Goal: Task Accomplishment & Management: Manage account settings

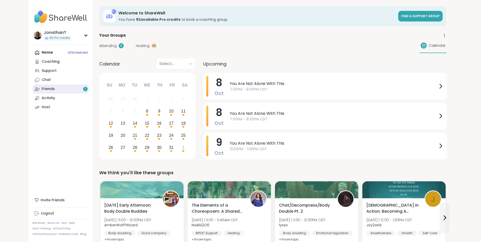
click at [42, 87] on div "Friends 1" at bounding box center [48, 88] width 13 height 5
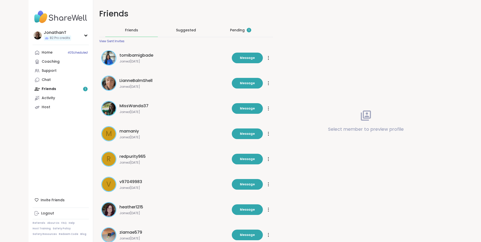
click at [230, 28] on div "Pending 1" at bounding box center [240, 30] width 21 height 5
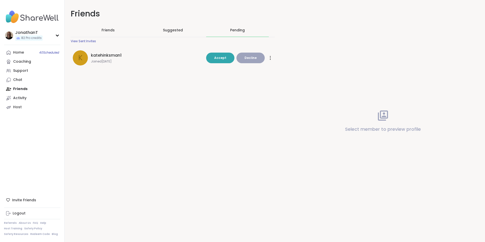
drag, startPoint x: 104, startPoint y: 55, endPoint x: 91, endPoint y: 57, distance: 13.5
click at [91, 57] on div "k katehinksman1 Joined Oct 2025 Accept Decline" at bounding box center [138, 57] width 130 height 15
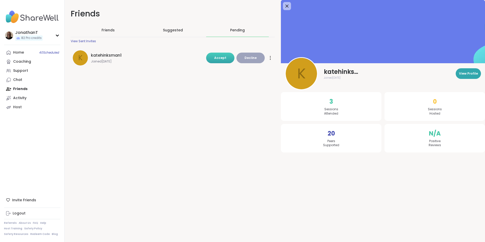
click at [224, 59] on span "Accept" at bounding box center [220, 58] width 12 height 4
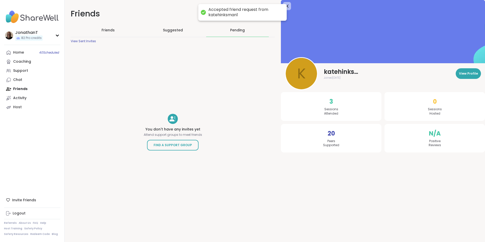
click at [199, 79] on div "You don't have any invites yet Attend support groups to meet friends Find a Sup…" at bounding box center [173, 131] width 58 height 153
click at [19, 77] on link "Chat" at bounding box center [32, 79] width 56 height 9
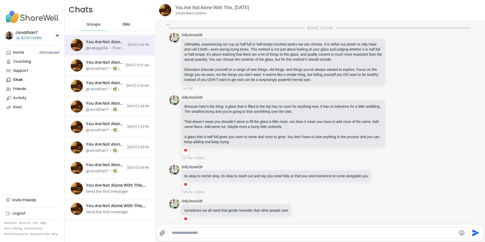
scroll to position [3921, 0]
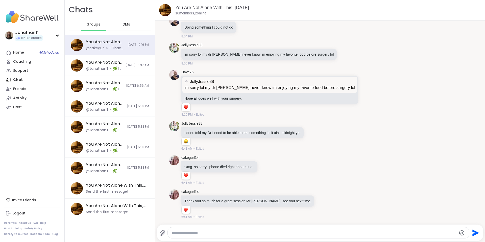
click at [122, 26] on span "DMs" at bounding box center [126, 24] width 8 height 5
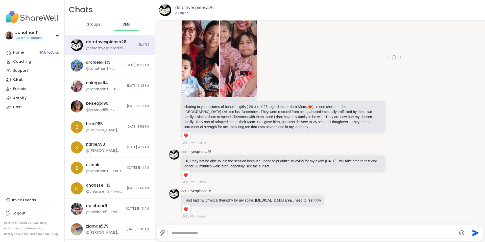
scroll to position [2388, 0]
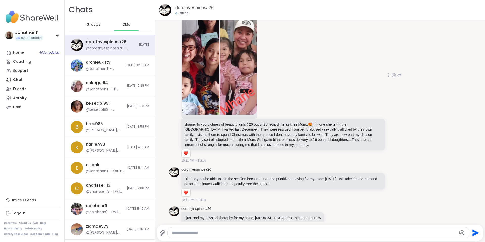
click at [195, 37] on img at bounding box center [200, 54] width 37 height 120
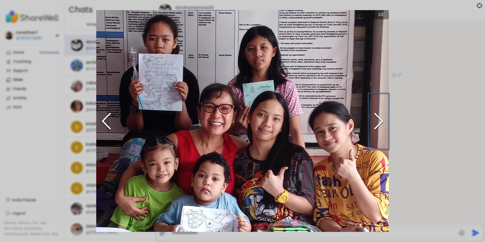
click at [377, 120] on icon "Next Slide" at bounding box center [378, 121] width 15 height 30
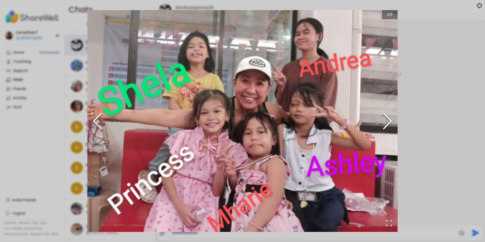
click at [94, 115] on icon "Previous Slide" at bounding box center [97, 121] width 15 height 30
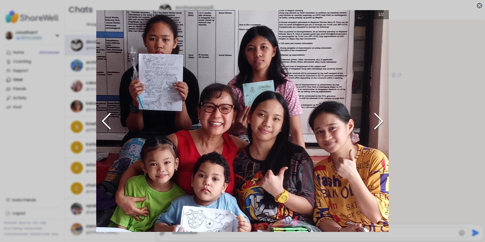
click at [419, 110] on div "1 / 2" at bounding box center [242, 121] width 485 height 242
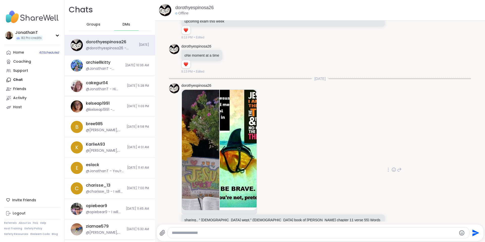
scroll to position [2665, 0]
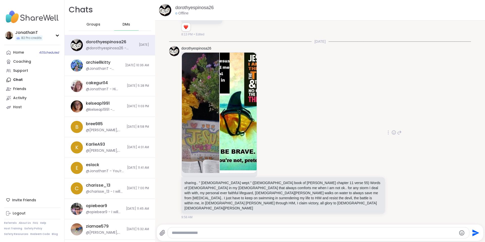
click at [391, 135] on icon at bounding box center [393, 132] width 5 height 5
click at [351, 126] on div "Select Reaction: Heart" at bounding box center [353, 124] width 5 height 5
click at [119, 23] on div "DMs" at bounding box center [126, 24] width 25 height 12
click at [99, 23] on div "Groups" at bounding box center [93, 24] width 25 height 12
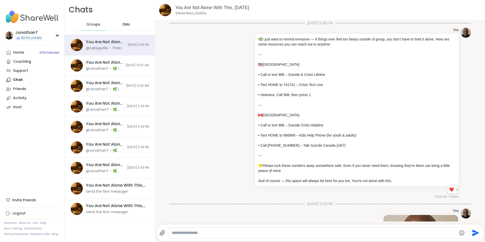
scroll to position [3921, 0]
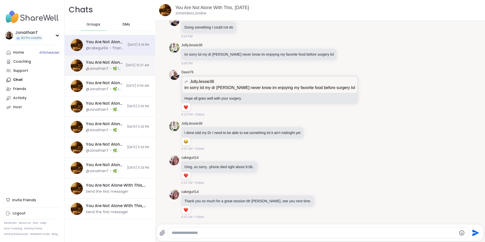
click at [130, 68] on div "You Are Not Alone With This, Oct 10 @JonathanT - 🌿 I just want to remind everyo…" at bounding box center [110, 65] width 90 height 20
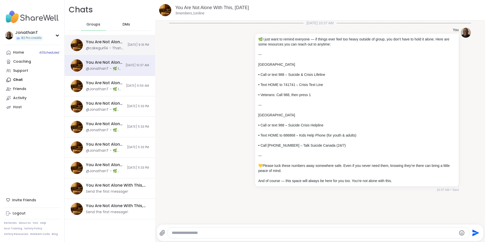
click at [128, 44] on span "10/7/2025, 9:16 PM" at bounding box center [138, 45] width 21 height 4
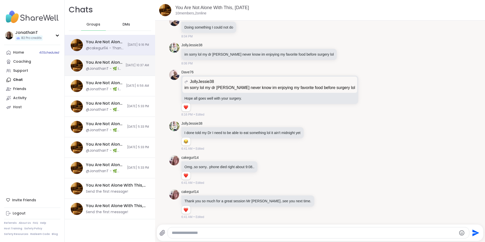
click at [92, 69] on div "@JonathanT - 🌿 I just want to remind everyone — if things ever feel too heavy o…" at bounding box center [104, 68] width 37 height 5
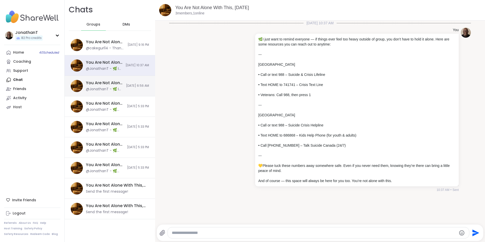
click at [100, 91] on div "@JonathanT - 🌿 I just want to remind everyone — if things ever feel too heavy o…" at bounding box center [104, 89] width 37 height 5
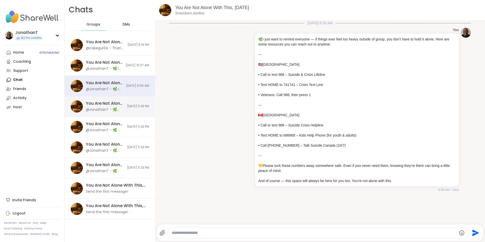
click at [102, 99] on div "You Are Not Alone With This, Oct 09 @JonathanT - 🌿 Self-Care Break Announcement…" at bounding box center [110, 106] width 90 height 20
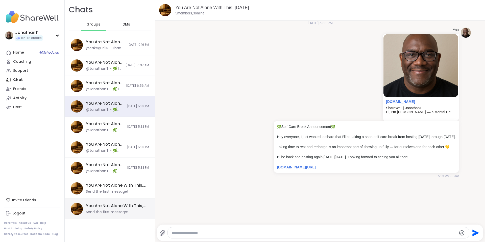
click at [107, 205] on div "You Are Not Alone With This, Oct 11" at bounding box center [116, 206] width 60 height 6
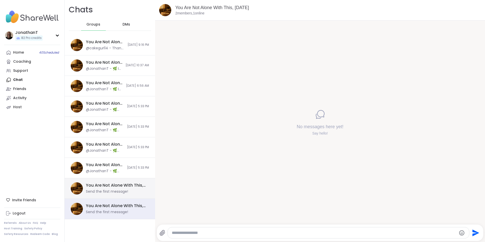
click at [112, 192] on div "Send the first message!" at bounding box center [107, 191] width 42 height 5
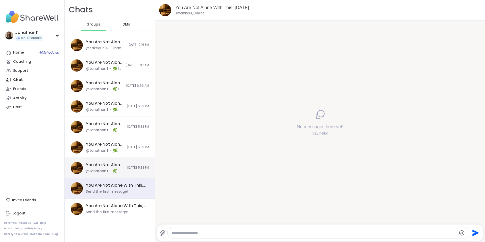
click at [127, 167] on span "10/6/2025, 5:33 PM" at bounding box center [138, 167] width 22 height 4
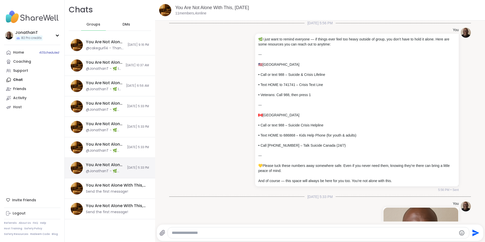
scroll to position [138, 0]
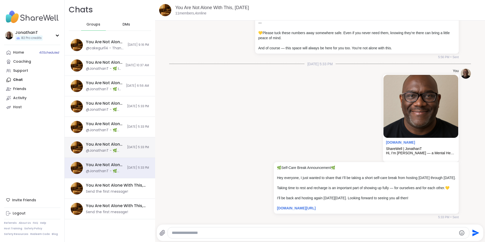
click at [127, 145] on span "10/6/2025, 5:33 PM" at bounding box center [138, 147] width 22 height 4
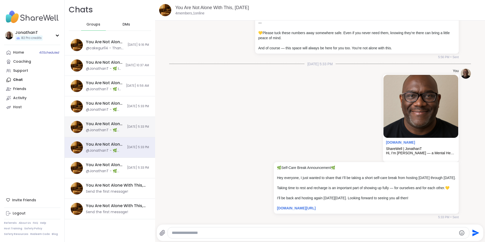
click at [118, 132] on div "You Are Not Alone With This, Oct 09 @JonathanT - 🌿 Self-Care Break Announcement…" at bounding box center [110, 127] width 90 height 20
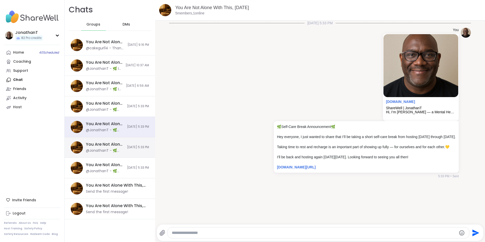
click at [116, 148] on div "You Are Not Alone With This, Oct 08 @JonathanT - 🌿 Self-Care Break Announcement…" at bounding box center [110, 147] width 90 height 20
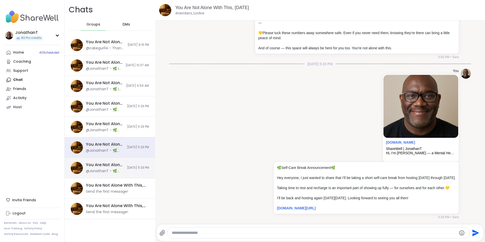
click at [111, 173] on div "@JonathanT - 🌿 Self-Care Break Announcement 🌿 Hey everyone, I just wanted to sh…" at bounding box center [105, 170] width 38 height 5
click at [116, 149] on div "You Are Not Alone With This, Oct 08 @JonathanT - 🌿 Self-Care Break Announcement…" at bounding box center [110, 147] width 90 height 20
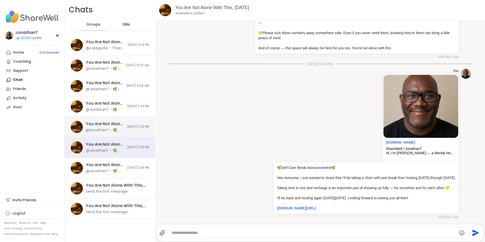
click at [117, 129] on div "You Are Not Alone With This, Oct 09 @JonathanT - 🌿 Self-Care Break Announcement…" at bounding box center [110, 127] width 90 height 20
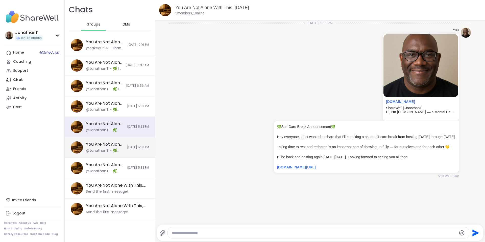
click at [110, 146] on div "You Are Not Alone With This, Oct 08" at bounding box center [105, 144] width 38 height 6
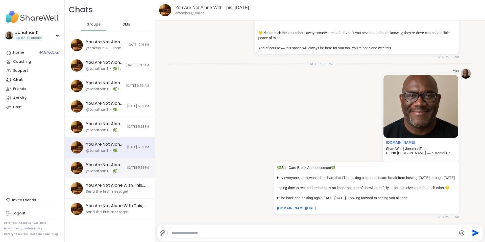
click at [103, 169] on div "@JonathanT - 🌿 Self-Care Break Announcement 🌿 Hey everyone, I just wanted to sh…" at bounding box center [105, 170] width 38 height 5
click at [100, 146] on div "You Are Not Alone With This, Oct 08" at bounding box center [105, 144] width 38 height 6
click at [98, 167] on div "You Are Not Alone With This, Oct 08" at bounding box center [105, 165] width 38 height 6
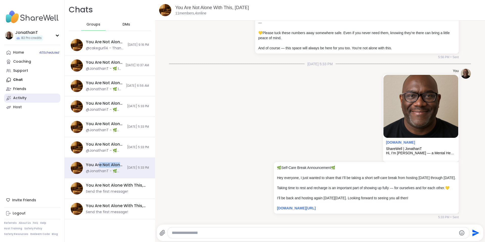
click at [21, 98] on div "Activity" at bounding box center [19, 97] width 13 height 5
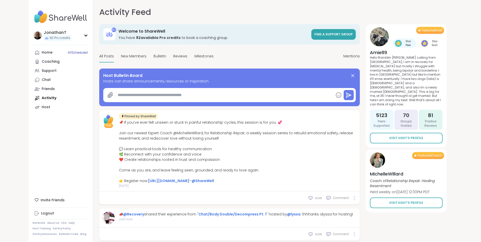
type textarea "*"
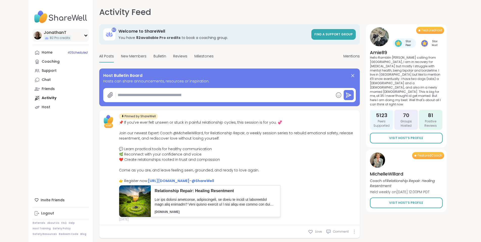
click at [50, 38] on span "82 Pro credits" at bounding box center [60, 38] width 20 height 4
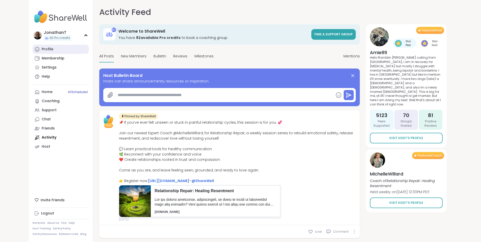
click at [33, 47] on link "Profile" at bounding box center [61, 49] width 56 height 9
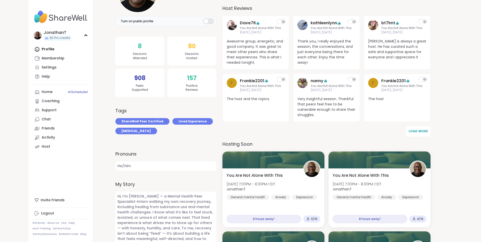
scroll to position [126, 0]
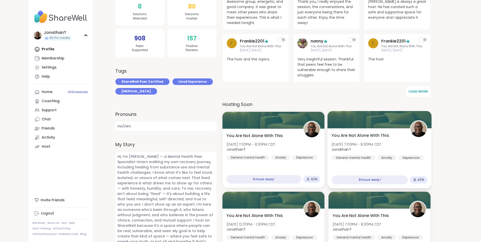
click at [371, 136] on span "You Are Not Alone With This" at bounding box center [360, 135] width 57 height 6
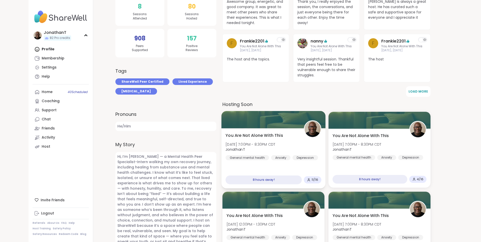
click at [257, 150] on span "JonathanT" at bounding box center [250, 149] width 50 height 5
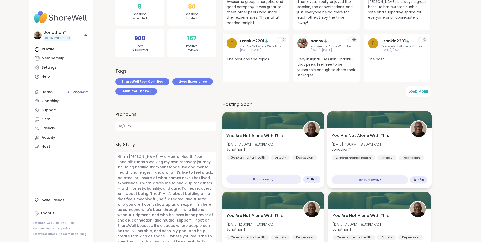
click at [372, 148] on span "JonathanT" at bounding box center [357, 149] width 50 height 5
click at [363, 133] on span "You Are Not Alone With This" at bounding box center [360, 135] width 57 height 6
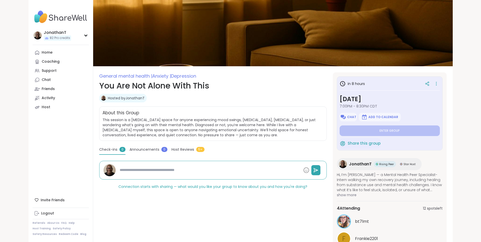
scroll to position [126, 0]
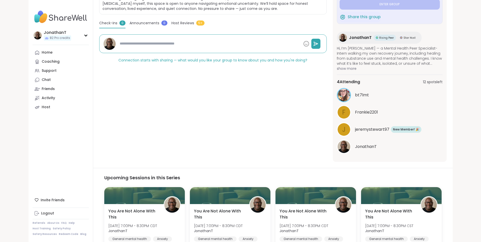
type textarea "*"
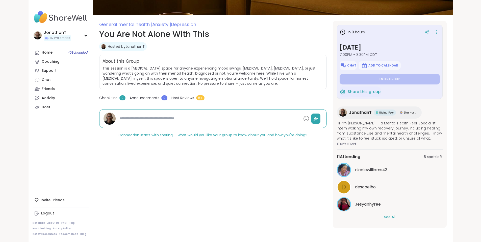
click at [395, 217] on button "See All" at bounding box center [389, 216] width 11 height 5
type textarea "*"
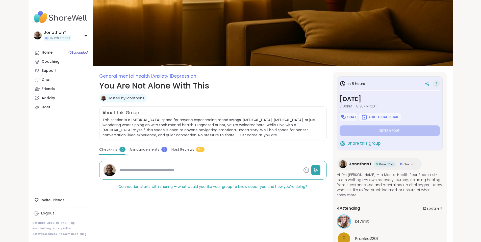
click at [439, 83] on icon at bounding box center [436, 83] width 5 height 7
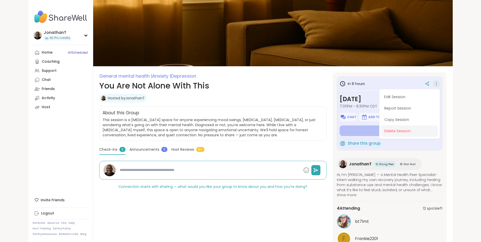
click at [427, 131] on button "Delete Session" at bounding box center [409, 130] width 57 height 11
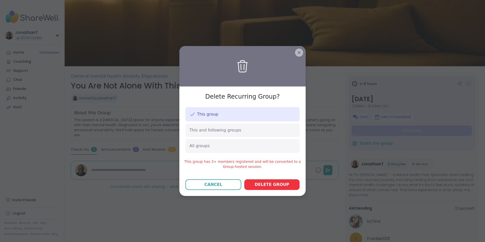
click at [268, 187] on button "Delete group" at bounding box center [271, 184] width 55 height 11
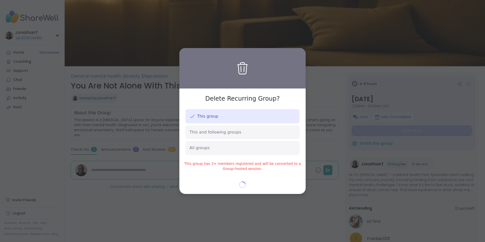
type textarea "*"
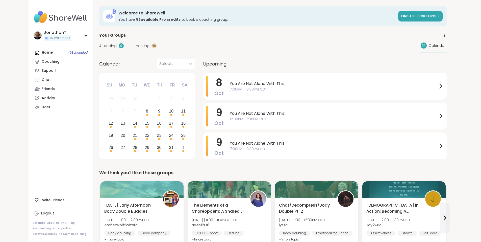
click at [33, 53] on div "Home 40 Scheduled Coaching Support Chat Friends Activity Host" at bounding box center [61, 80] width 56 height 64
click at [42, 61] on div "Coaching" at bounding box center [51, 61] width 18 height 5
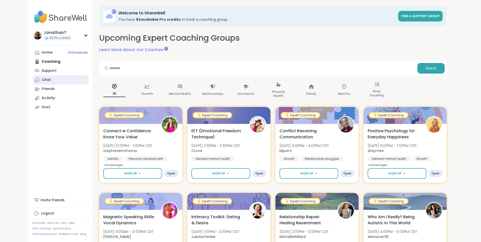
click at [42, 81] on div "Chat" at bounding box center [46, 79] width 9 height 5
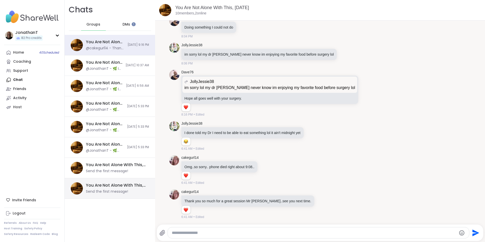
click at [119, 189] on div "You Are Not Alone With This, Oct 11 Send the first message!" at bounding box center [116, 188] width 60 height 12
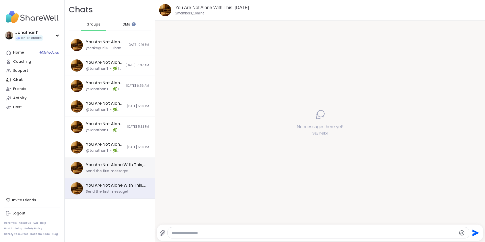
click at [125, 176] on div "You Are Not Alone With This, Oct 11 Send the first message!" at bounding box center [110, 168] width 90 height 20
click at [118, 176] on div "You Are Not Alone With This, Oct 11 Send the first message!" at bounding box center [110, 168] width 90 height 20
click at [118, 170] on div "Send the first message!" at bounding box center [107, 170] width 42 height 5
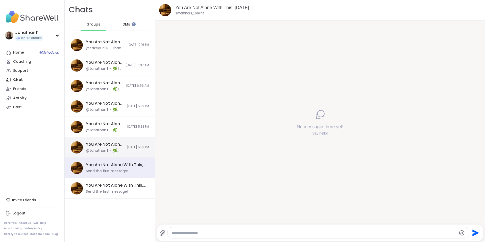
click at [127, 148] on span "10/6/2025, 5:33 PM" at bounding box center [138, 147] width 22 height 4
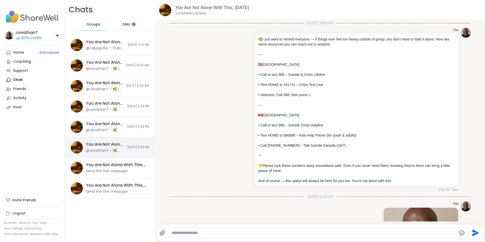
scroll to position [138, 0]
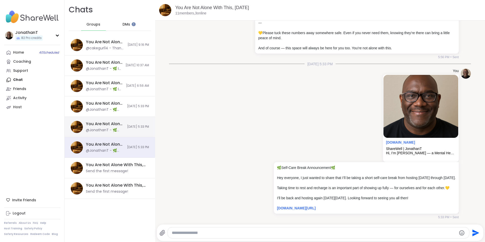
click at [127, 127] on span "10/6/2025, 5:33 PM" at bounding box center [138, 126] width 22 height 4
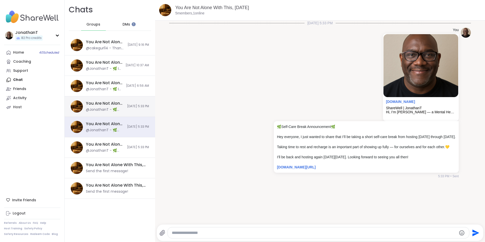
click at [121, 103] on div "You Are Not Alone With This, Oct 09 @JonathanT - 🌿 Self-Care Break Announcement…" at bounding box center [110, 106] width 90 height 20
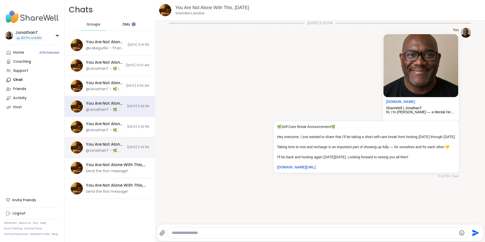
click at [115, 149] on div "You Are Not Alone With This, Oct 08 @JonathanT - 🌿 Self-Care Break Announcement…" at bounding box center [110, 147] width 90 height 20
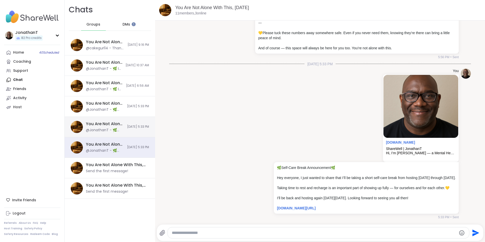
click at [110, 129] on div "@JonathanT - 🌿 Self-Care Break Announcement 🌿 Hey everyone, I just wanted to sh…" at bounding box center [105, 130] width 38 height 5
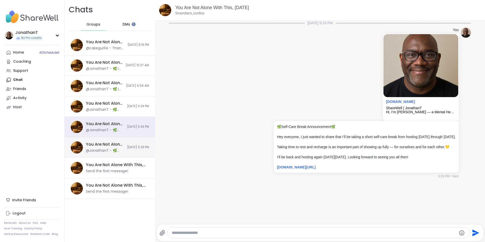
click at [101, 151] on div "@JonathanT - 🌿 Self-Care Break Announcement 🌿 Hey everyone, I just wanted to sh…" at bounding box center [105, 150] width 38 height 5
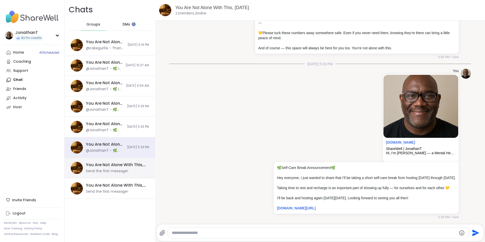
click at [100, 165] on div "You Are Not Alone With This, [DATE]" at bounding box center [116, 165] width 60 height 6
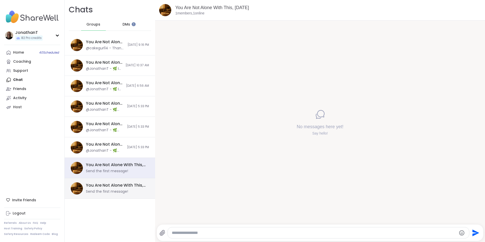
click at [98, 190] on div "Send the first message!" at bounding box center [107, 191] width 42 height 5
click at [100, 180] on div "You Are Not Alone With This, Oct 11 Send the first message!" at bounding box center [110, 188] width 90 height 20
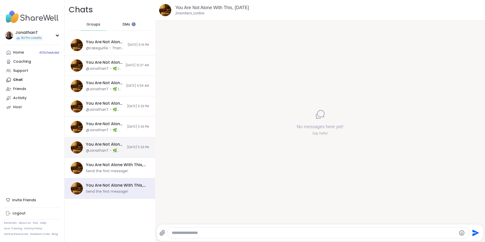
click at [109, 144] on div "You Are Not Alone With This, [DATE]" at bounding box center [105, 144] width 38 height 6
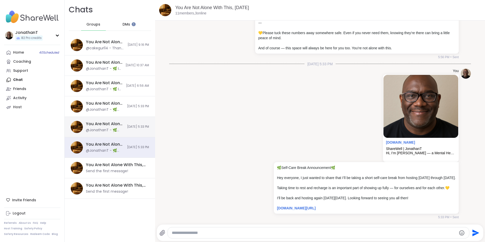
click at [113, 123] on div "You Are Not Alone With This, [DATE]" at bounding box center [105, 124] width 38 height 6
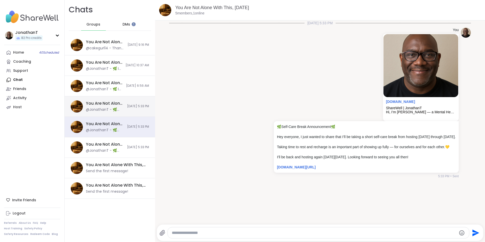
click at [117, 106] on div "You Are Not Alone With This, Oct 09 @JonathanT - 🌿 Self-Care Break Announcement…" at bounding box center [110, 106] width 90 height 20
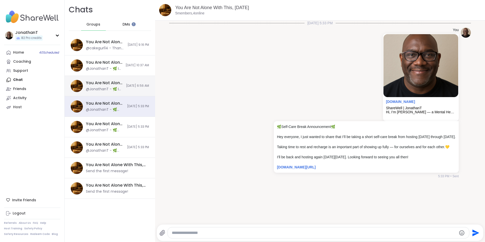
click at [123, 83] on div "You Are Not Alone With This, Oct 10 @JonathanT - 🌿 I just want to remind everyo…" at bounding box center [110, 86] width 90 height 20
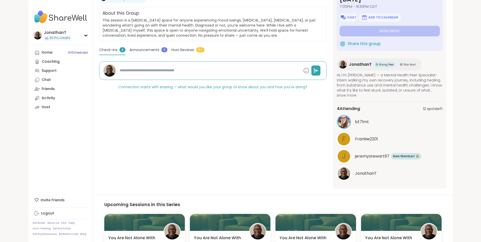
scroll to position [101, 0]
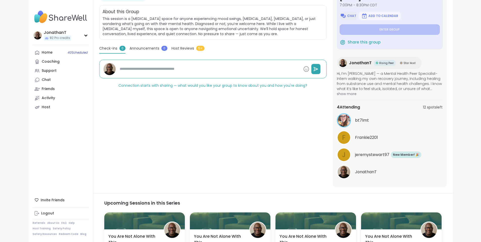
click at [357, 13] on button "Chat" at bounding box center [348, 16] width 17 height 9
type textarea "*"
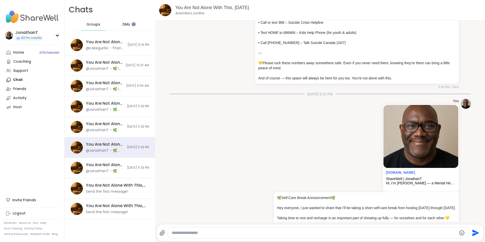
scroll to position [62, 0]
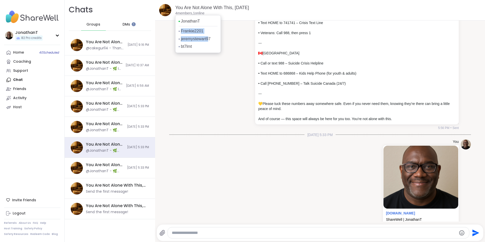
drag, startPoint x: 209, startPoint y: 32, endPoint x: 181, endPoint y: 32, distance: 28.8
click at [181, 32] on div "JonathanT Frankie2201 jeremystewart97 bt7lmt" at bounding box center [197, 34] width 45 height 38
drag, startPoint x: 195, startPoint y: 48, endPoint x: 180, endPoint y: 32, distance: 22.1
click at [180, 32] on div "JonathanT Frankie2201 jeremystewart97 bt7lmt" at bounding box center [197, 34] width 45 height 38
copy div "Frankie2201 jeremystewart97 bt7lmt"
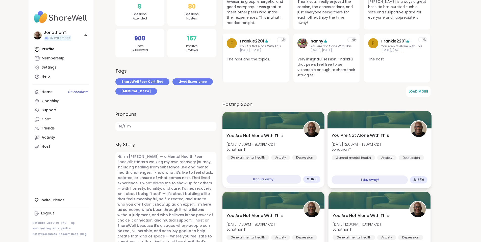
click at [372, 139] on div "You Are Not Alone With This Thu, Oct 09 | 12:00PM - 1:30PM CDT JonathanT Genera…" at bounding box center [380, 146] width 96 height 28
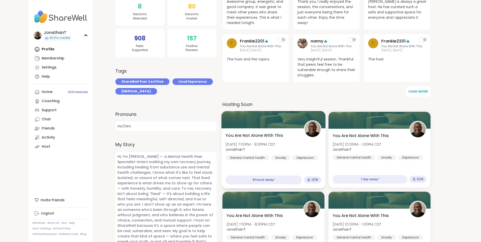
click at [264, 138] on span "You Are Not Alone With This" at bounding box center [253, 135] width 57 height 6
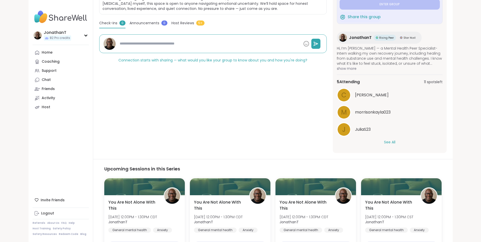
type textarea "*"
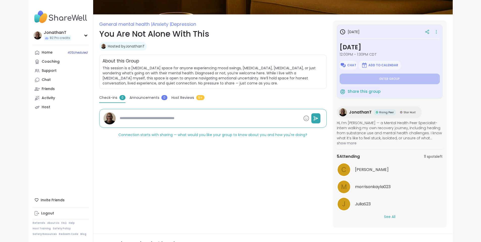
scroll to position [50, 0]
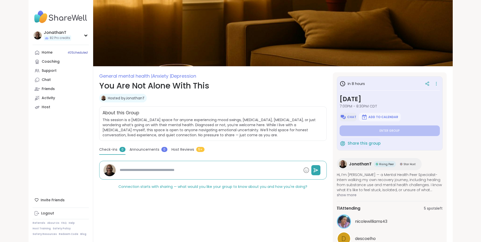
click at [346, 118] on img at bounding box center [343, 117] width 6 height 6
type textarea "*"
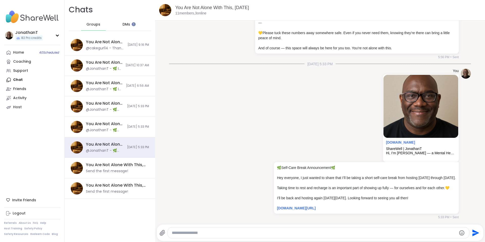
click at [196, 233] on textarea "Type your message" at bounding box center [314, 232] width 285 height 5
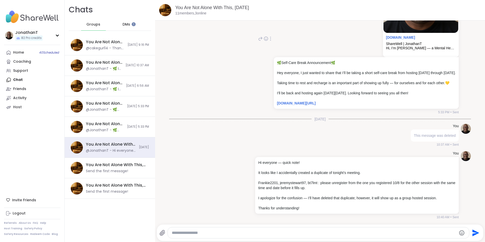
scroll to position [232, 0]
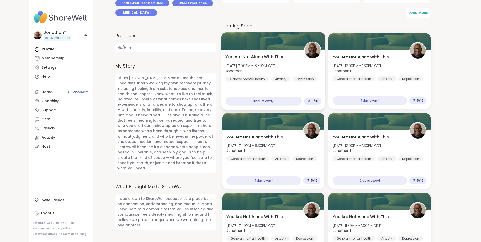
scroll to position [202, 0]
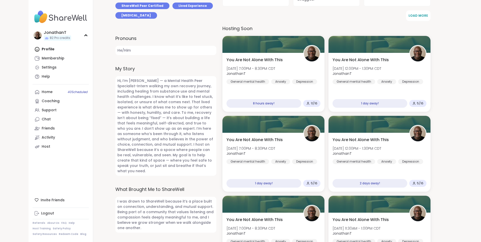
click at [33, 46] on div "Profile Membership Settings Help" at bounding box center [61, 63] width 56 height 36
click at [33, 48] on div "Profile Membership Settings Help" at bounding box center [61, 63] width 56 height 36
click at [33, 49] on div "Profile Membership Settings Help" at bounding box center [61, 63] width 56 height 36
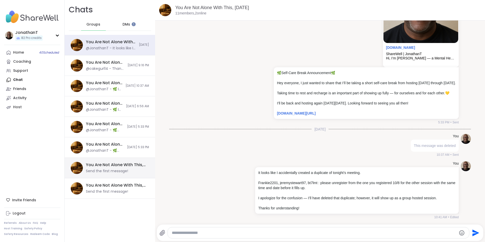
click at [117, 166] on div "You Are Not Alone With This, Oct 11" at bounding box center [116, 165] width 60 height 6
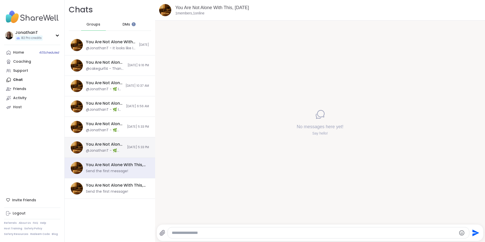
click at [120, 152] on div "You Are Not Alone With This, Oct 09 @JonathanT - 🌿 Self-Care Break Announcement…" at bounding box center [110, 147] width 90 height 20
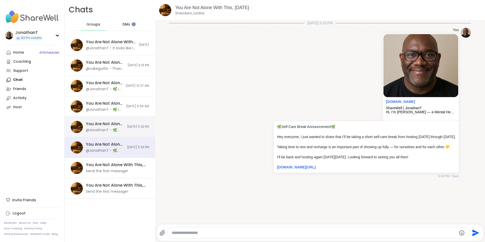
click at [130, 126] on span "10/6/2025, 5:33 PM" at bounding box center [138, 126] width 22 height 4
click at [129, 129] on div "You Are Not Alone With This, Oct 09 @JonathanT - 🌿 Self-Care Break Announcement…" at bounding box center [110, 127] width 90 height 20
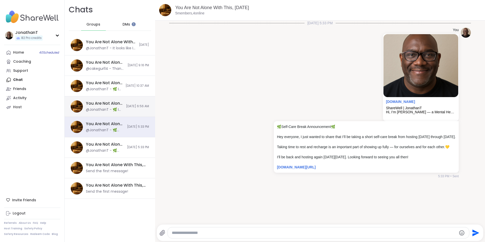
click at [129, 110] on div "You Are Not Alone With This, Oct 10 @JonathanT - 🌿 I just want to remind everyo…" at bounding box center [110, 106] width 90 height 20
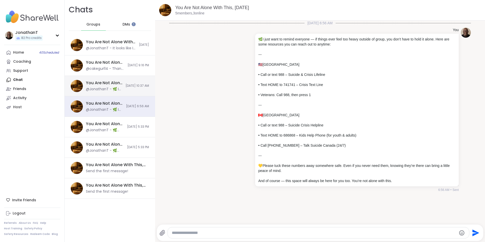
click at [125, 89] on div "You Are Not Alone With This, Oct 10 @JonathanT - 🌿 I just want to remind everyo…" at bounding box center [110, 86] width 90 height 20
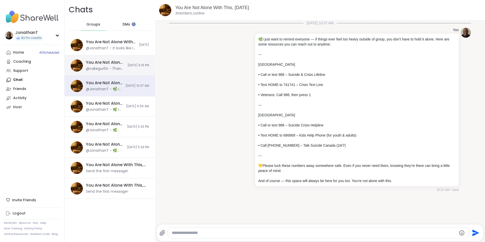
click at [131, 68] on div "You Are Not Alone With This, Oct 07 @cakegurl14 - Thank you so much for a great…" at bounding box center [110, 65] width 90 height 20
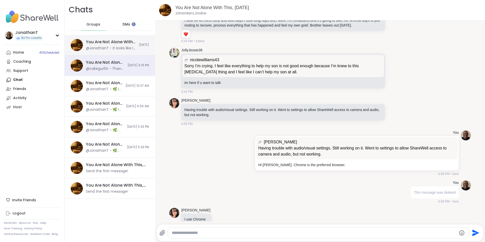
scroll to position [3921, 0]
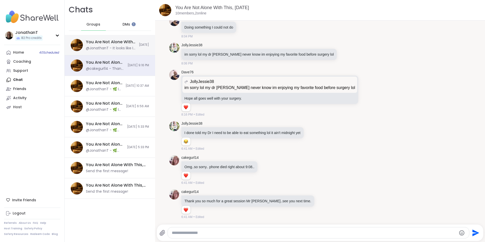
click at [127, 45] on div "You Are Not Alone With This, Oct 08 @JonathanT - It looks like I accidentally c…" at bounding box center [111, 45] width 50 height 12
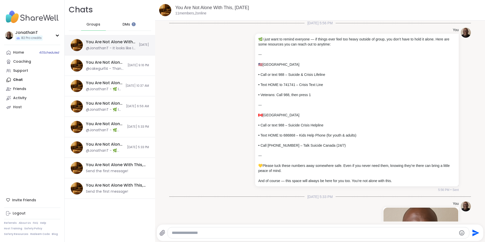
scroll to position [232, 0]
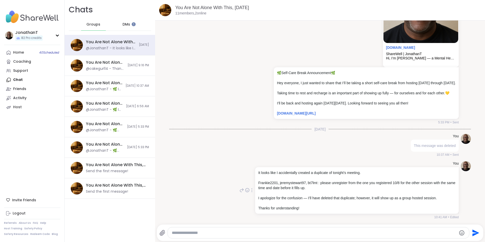
click at [249, 191] on div at bounding box center [251, 190] width 5 height 6
click at [255, 199] on icon at bounding box center [257, 197] width 5 height 5
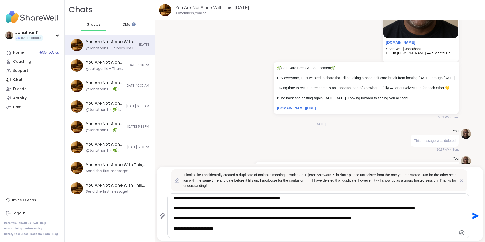
click at [173, 207] on textarea "**********" at bounding box center [313, 215] width 281 height 40
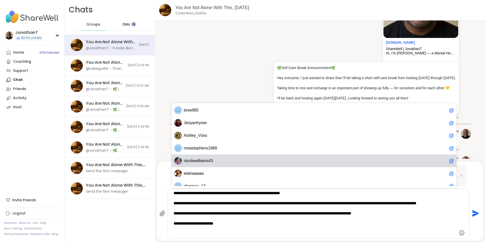
scroll to position [0, 0]
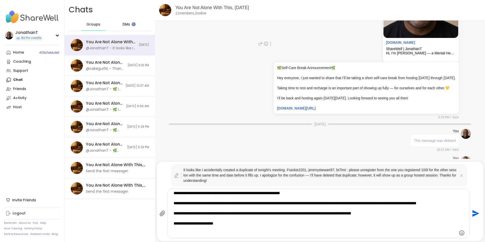
click at [219, 77] on div "You sharewellnow.com ShareWell | JonathanT Hi, I’m Jonathan — a Mental Health P…" at bounding box center [319, 44] width 301 height 155
click at [459, 178] on icon at bounding box center [461, 175] width 5 height 5
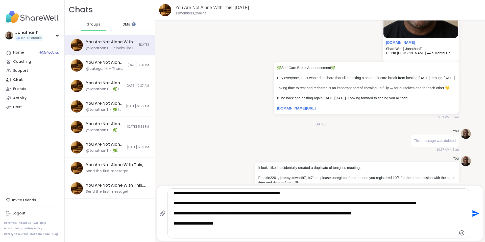
click at [198, 198] on textarea "**********" at bounding box center [313, 212] width 281 height 45
click at [171, 204] on div "**********" at bounding box center [318, 212] width 301 height 49
click at [173, 204] on textarea "**********" at bounding box center [313, 212] width 281 height 45
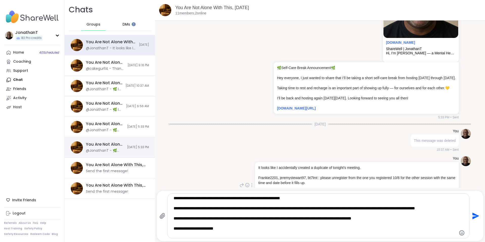
drag, startPoint x: 214, startPoint y: 229, endPoint x: 77, endPoint y: 148, distance: 158.9
click at [77, 148] on div "Chats Groups DMs You Are Not Alone With This, Oct 08 @JonathanT - It looks like…" at bounding box center [275, 121] width 420 height 242
type textarea "**********"
click at [472, 217] on icon "Send" at bounding box center [475, 215] width 7 height 7
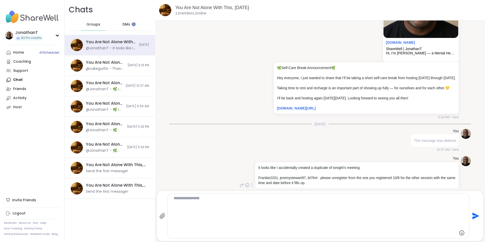
scroll to position [295, 0]
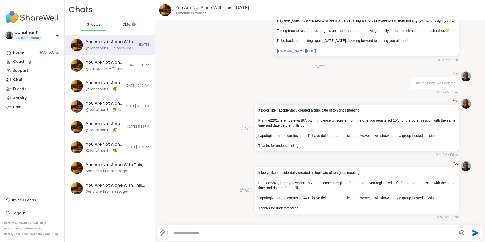
click at [249, 189] on div at bounding box center [251, 190] width 5 height 6
click at [249, 197] on icon at bounding box center [251, 196] width 5 height 5
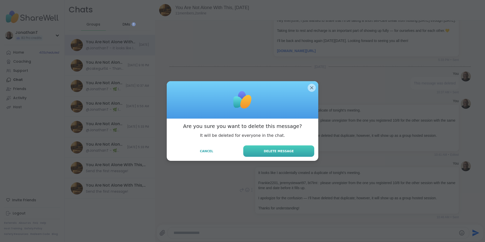
click at [263, 150] on button "Delete Message" at bounding box center [278, 150] width 71 height 11
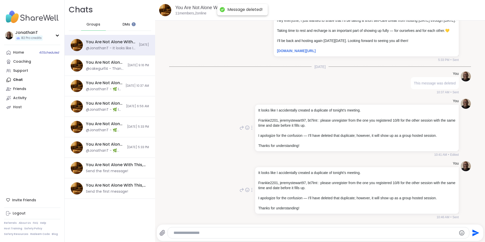
scroll to position [260, 0]
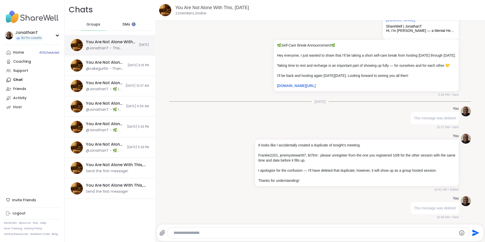
click at [137, 53] on div "You Are Not Alone With This, Oct 08 @JonathanT - This message was deleted Today" at bounding box center [110, 45] width 90 height 20
click at [131, 62] on div "You Are Not Alone With This, Oct 07 @cakegurl14 - Thank you so much for a great…" at bounding box center [110, 65] width 90 height 20
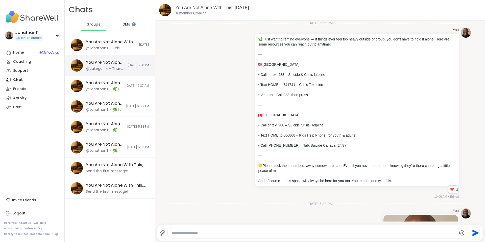
scroll to position [3921, 0]
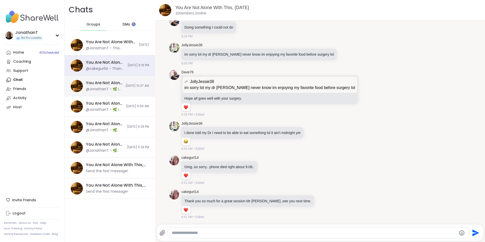
click at [126, 81] on div "You Are Not Alone With This, Oct 10 @JonathanT - 🌿 I just want to remind everyo…" at bounding box center [110, 86] width 90 height 20
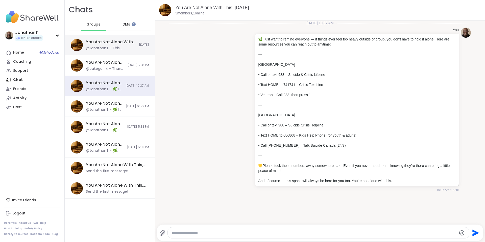
click at [125, 49] on div "@JonathanT - This message was deleted" at bounding box center [111, 48] width 50 height 5
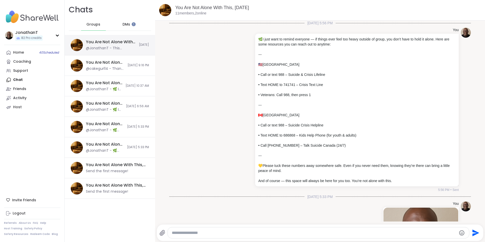
scroll to position [260, 0]
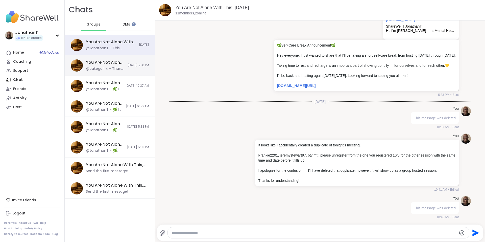
click at [122, 60] on div "You Are Not Alone With This, Oct 07 @cakegurl14 - Thank you so much for a great…" at bounding box center [110, 65] width 90 height 20
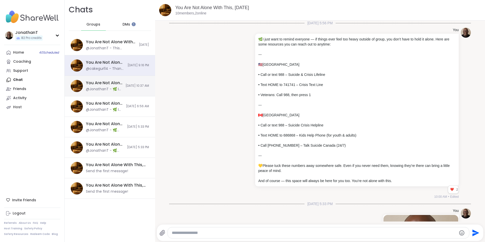
scroll to position [3921, 0]
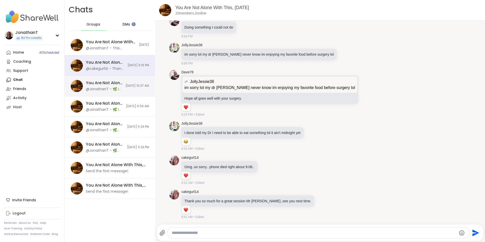
click at [121, 82] on div "You Are Not Alone With This, Oct 10 @JonathanT - 🌿 I just want to remind everyo…" at bounding box center [110, 86] width 90 height 20
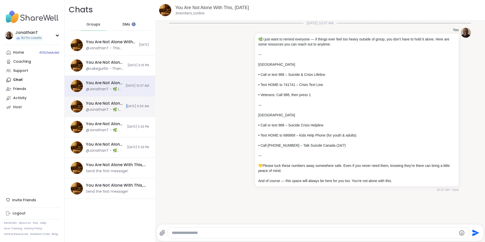
click at [126, 108] on span "10/7/2025, 6:56 AM" at bounding box center [137, 106] width 23 height 4
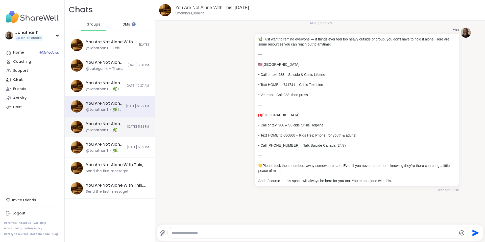
click at [113, 133] on div "You Are Not Alone With This, Oct 09 @JonathanT - 🌿 Self-Care Break Announcement…" at bounding box center [110, 127] width 90 height 20
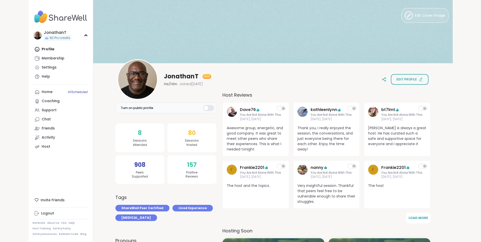
scroll to position [202, 0]
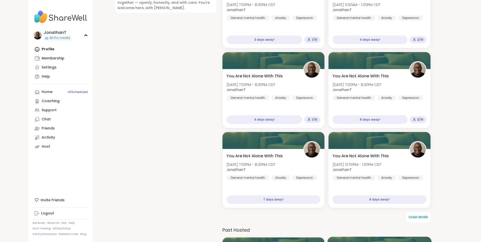
scroll to position [555, 0]
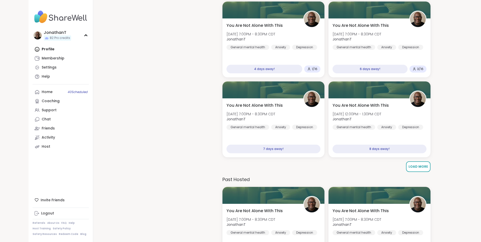
click at [416, 166] on span "Load More" at bounding box center [418, 166] width 19 height 4
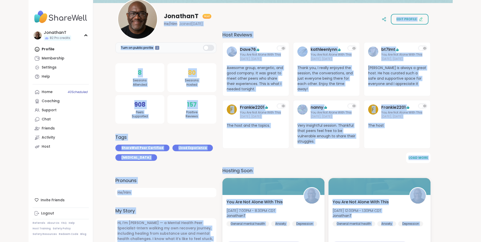
scroll to position [52, 0]
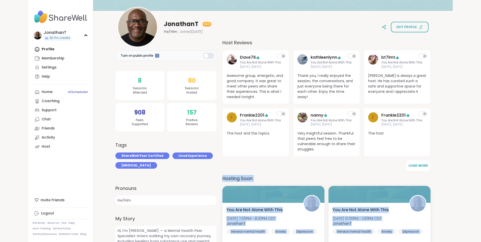
drag, startPoint x: 429, startPoint y: 175, endPoint x: 222, endPoint y: 183, distance: 206.9
copy div "Hosting Soon You Are Not Alone With This Wed, Oct 08 | 7:00PM - 8:30PM CDT Jona…"
click at [391, 57] on link "bt7lmt" at bounding box center [388, 57] width 14 height 6
click at [47, 79] on link "Help" at bounding box center [61, 76] width 56 height 9
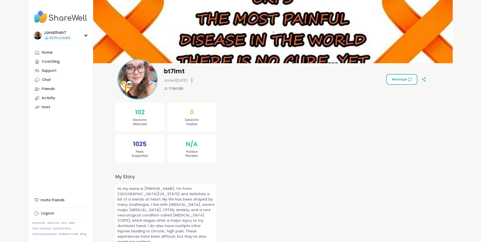
click at [412, 79] on span "Message" at bounding box center [402, 79] width 20 height 5
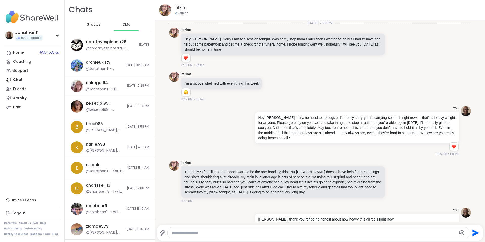
scroll to position [143, 0]
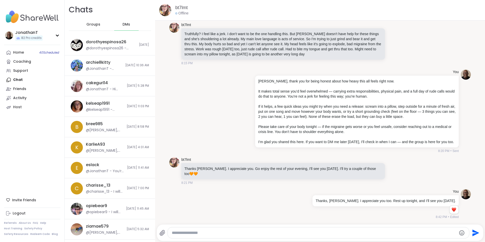
click at [196, 232] on textarea "Type your message" at bounding box center [314, 232] width 285 height 5
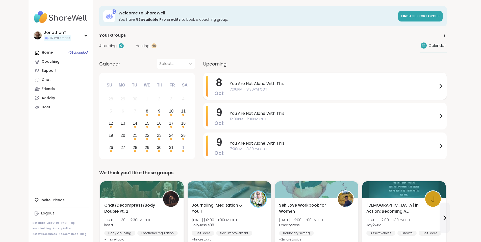
click at [282, 92] on div "You Are Not Alone With This 7:00PM - 8:30PM CDT" at bounding box center [337, 86] width 214 height 21
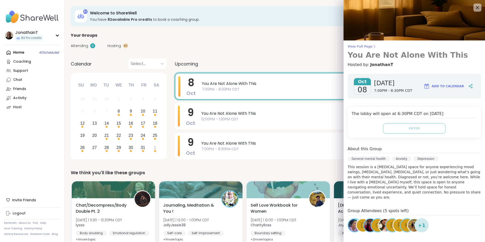
click at [349, 45] on span "View Full Page" at bounding box center [413, 46] width 133 height 4
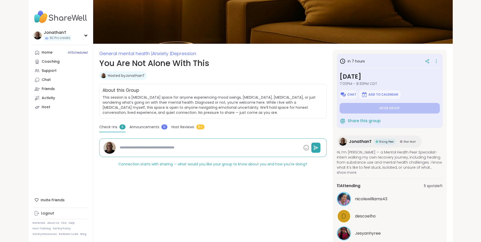
scroll to position [52, 0]
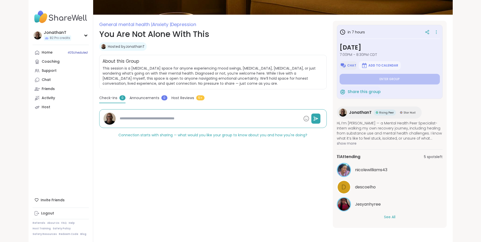
click at [356, 65] on span "Chat" at bounding box center [351, 65] width 9 height 4
type textarea "*"
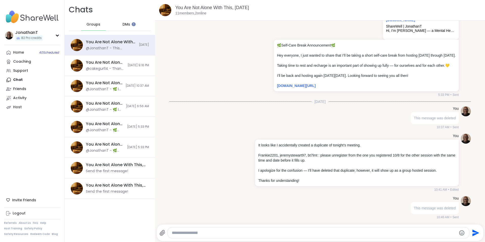
click at [354, 231] on textarea "Type your message" at bounding box center [314, 232] width 285 height 5
paste textarea "**********"
type textarea "**********"
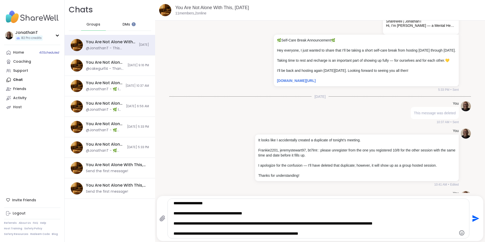
click at [471, 221] on icon "Send" at bounding box center [475, 218] width 8 height 8
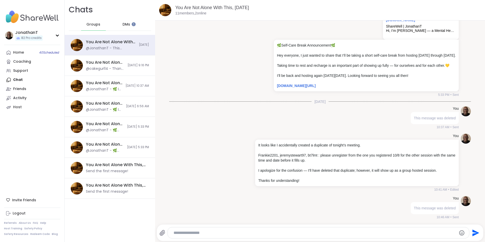
scroll to position [322, 0]
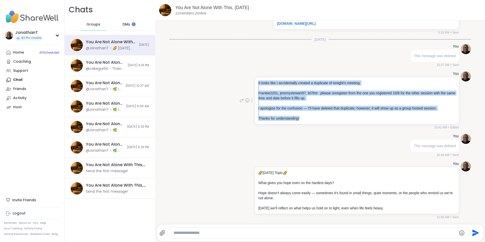
drag, startPoint x: 296, startPoint y: 118, endPoint x: 248, endPoint y: 82, distance: 60.1
click at [248, 82] on div "You It looks like I accidentally created a duplicate of tonight’s meeting. Fran…" at bounding box center [348, 100] width 220 height 58
copy div "It looks like I accidentally created a duplicate of tonight’s meeting. Frankie2…"
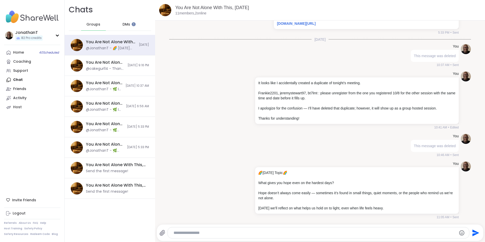
click at [122, 24] on span "DMs" at bounding box center [126, 24] width 8 height 5
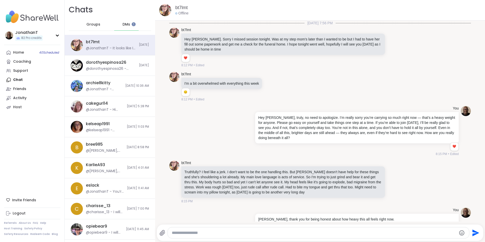
scroll to position [210, 0]
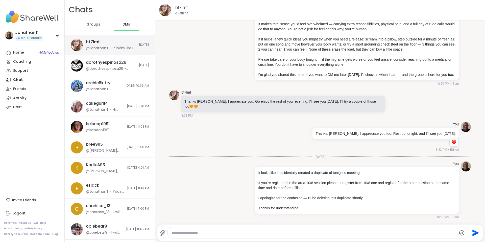
click at [122, 46] on div "@JonathanT - It looks like I accidentally created a duplicate of tonight’s meet…" at bounding box center [111, 48] width 50 height 5
click at [252, 190] on icon at bounding box center [252, 190] width 1 height 4
click at [256, 195] on icon at bounding box center [257, 197] width 5 height 5
type textarea "**********"
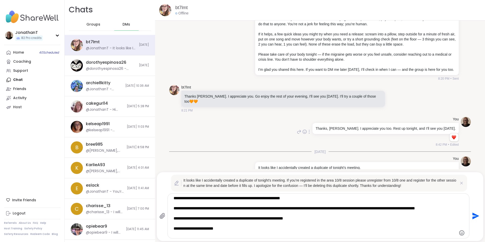
click at [220, 145] on div "You Thanks, Brenna. I appreciate you too. Rest up tonight, and I’ll see you tom…" at bounding box center [319, 132] width 301 height 34
click at [460, 183] on icon at bounding box center [461, 183] width 3 height 3
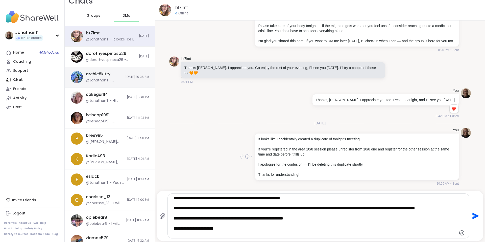
scroll to position [0, 0]
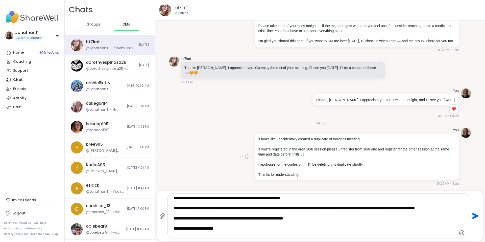
click at [118, 23] on div "DMs" at bounding box center [126, 24] width 25 height 12
click at [125, 25] on span "DMs" at bounding box center [126, 24] width 8 height 5
click at [86, 25] on span "Groups" at bounding box center [93, 24] width 14 height 5
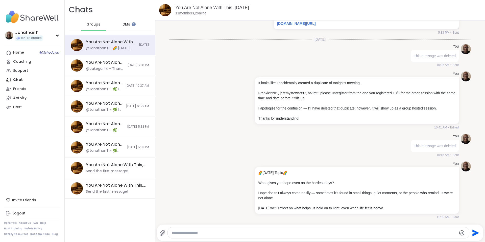
click at [94, 23] on span "Groups" at bounding box center [93, 24] width 14 height 5
click at [125, 24] on span "DMs" at bounding box center [126, 24] width 8 height 5
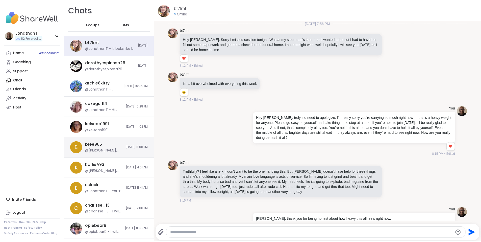
scroll to position [210, 0]
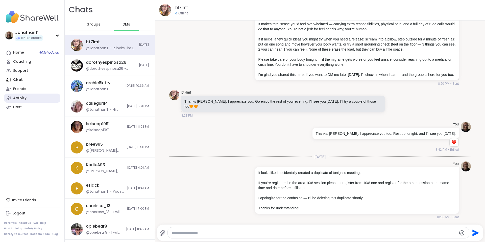
click at [25, 99] on div "Activity" at bounding box center [19, 97] width 13 height 5
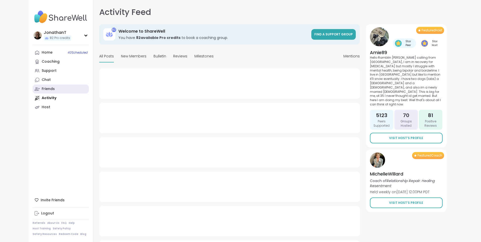
click at [42, 88] on div "Friends" at bounding box center [48, 88] width 13 height 5
type textarea "*"
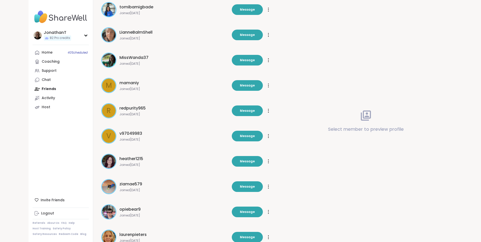
scroll to position [83, 0]
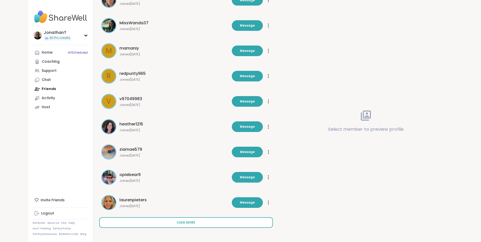
click at [161, 221] on button "Load more" at bounding box center [186, 222] width 174 height 11
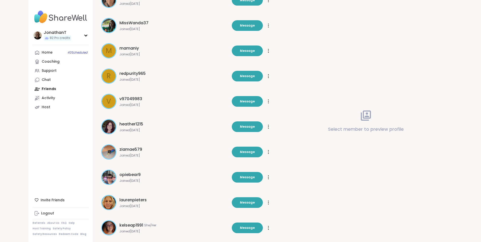
click at [295, 28] on div "Select member to preview profile" at bounding box center [366, 121] width 174 height 242
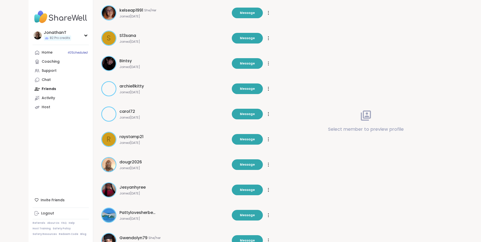
scroll to position [335, 0]
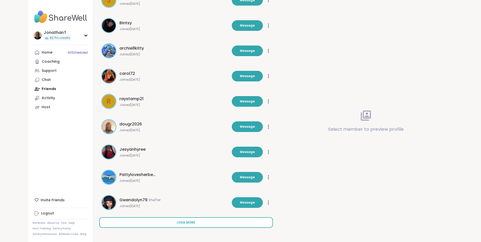
click at [130, 225] on button "Load more" at bounding box center [186, 222] width 174 height 11
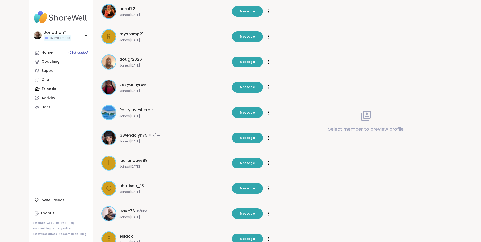
scroll to position [487, 0]
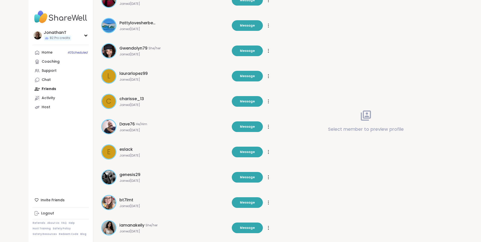
drag, startPoint x: 365, startPoint y: 30, endPoint x: 391, endPoint y: 21, distance: 27.8
click at [366, 29] on div "Select member to preview profile" at bounding box center [366, 121] width 174 height 242
click at [299, 35] on div "Select member to preview profile" at bounding box center [366, 121] width 174 height 242
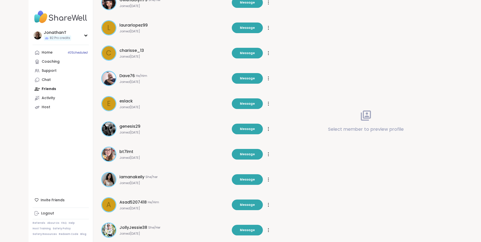
scroll to position [588, 0]
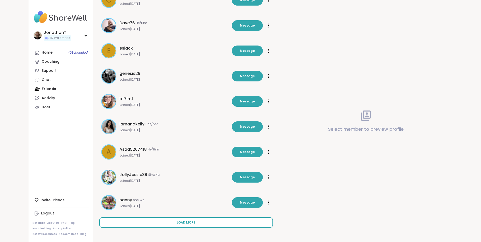
click at [177, 223] on span "Load more" at bounding box center [186, 222] width 18 height 5
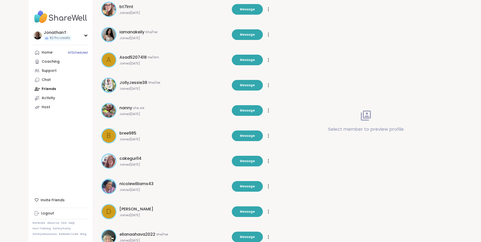
scroll to position [739, 0]
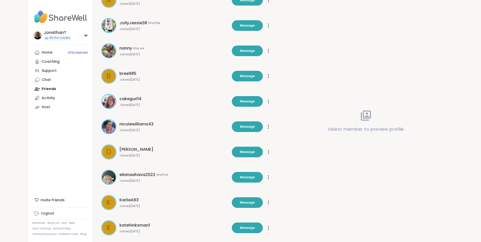
click at [348, 33] on div "Select member to preview profile" at bounding box center [366, 121] width 174 height 242
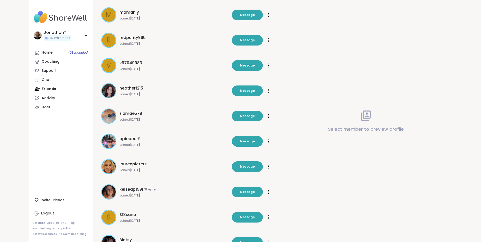
scroll to position [0, 0]
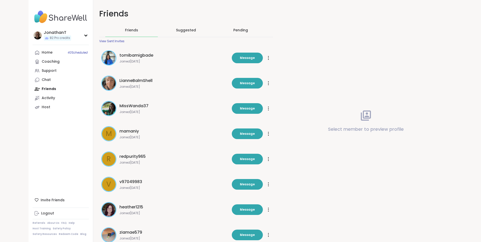
click at [125, 29] on span "Friends" at bounding box center [131, 30] width 13 height 5
click at [176, 30] on span "Suggested" at bounding box center [186, 30] width 20 height 5
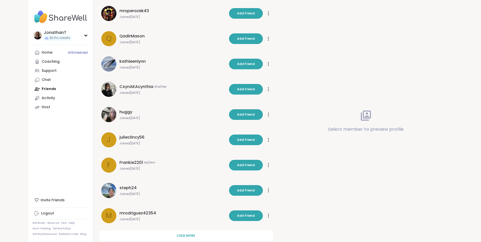
scroll to position [83, 0]
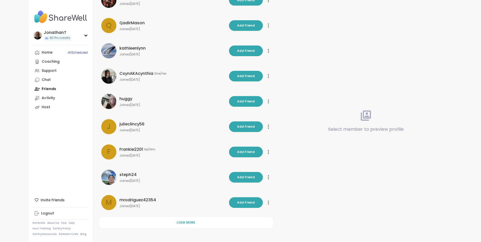
click at [33, 17] on img at bounding box center [61, 17] width 56 height 18
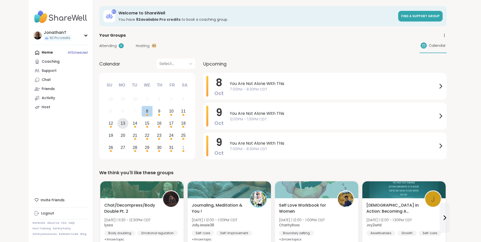
click at [121, 124] on div "13" at bounding box center [123, 123] width 5 height 7
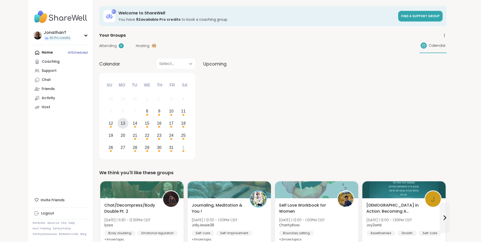
click at [186, 65] on div at bounding box center [190, 63] width 9 height 9
click at [150, 86] on div "November 2025" at bounding box center [147, 87] width 38 height 10
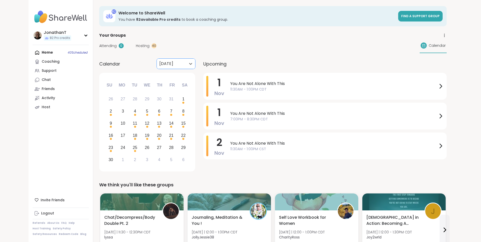
click at [159, 63] on div at bounding box center [171, 63] width 24 height 7
click at [141, 107] on div "January 2026" at bounding box center [147, 107] width 38 height 10
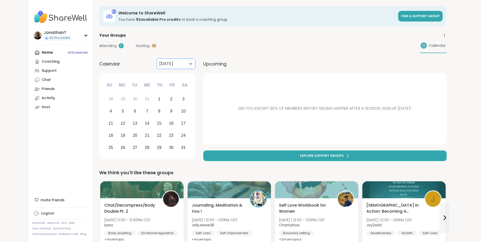
click at [159, 65] on div at bounding box center [171, 63] width 24 height 7
click at [149, 75] on div "October 2025" at bounding box center [147, 77] width 38 height 10
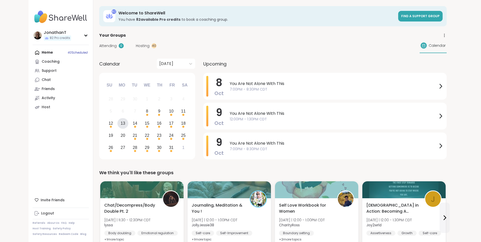
click at [121, 123] on div "13" at bounding box center [123, 123] width 5 height 7
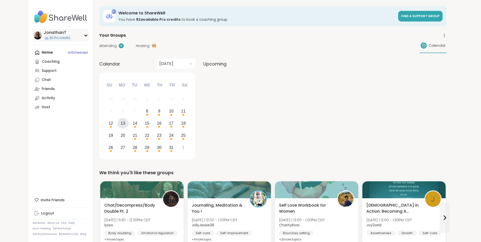
click at [44, 32] on div "JonathanT" at bounding box center [58, 33] width 28 height 6
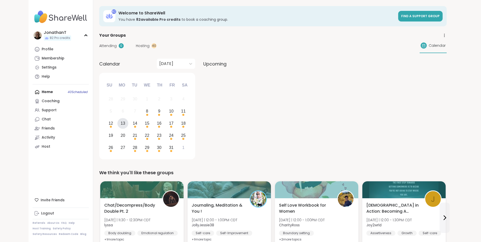
click at [121, 121] on div "13" at bounding box center [123, 123] width 5 height 7
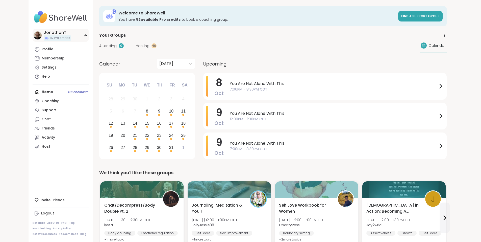
click at [44, 33] on div "JonathanT 82 Pro credits" at bounding box center [61, 35] width 56 height 13
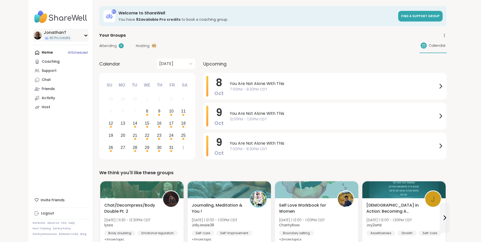
click at [50, 39] on span "82 Pro credits" at bounding box center [60, 38] width 20 height 4
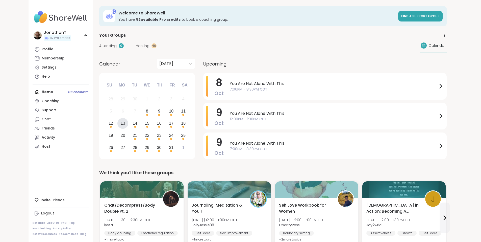
click at [121, 124] on div "13" at bounding box center [123, 123] width 5 height 7
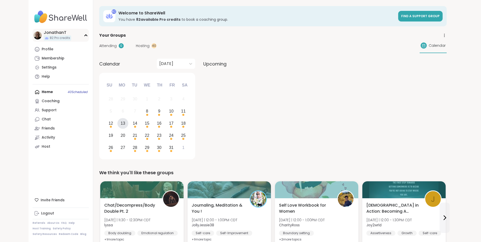
click at [44, 34] on div "JonathanT" at bounding box center [58, 33] width 28 height 6
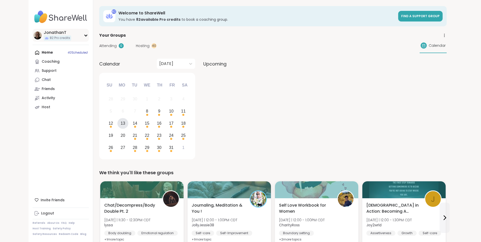
click at [44, 32] on div "JonathanT" at bounding box center [58, 33] width 28 height 6
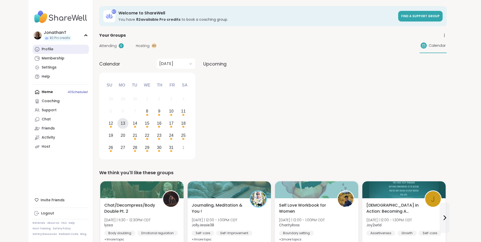
click at [42, 48] on div "Profile" at bounding box center [48, 49] width 12 height 5
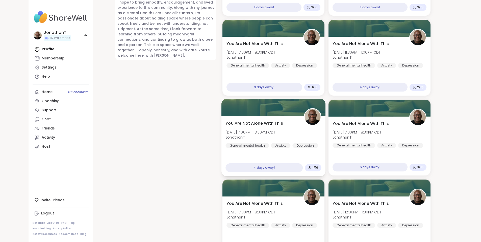
scroll to position [480, 0]
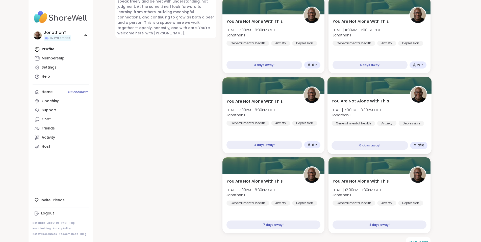
click at [364, 109] on span "[DATE] 7:00PM - 8:30PM CDT" at bounding box center [357, 109] width 50 height 5
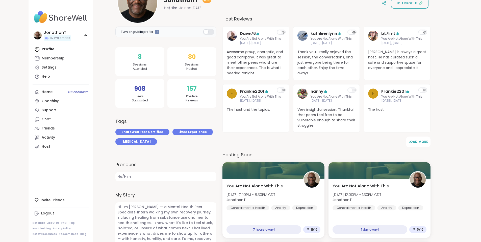
scroll to position [76, 0]
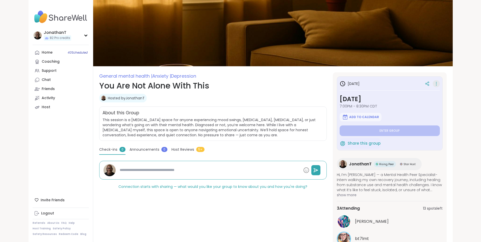
click at [439, 83] on icon at bounding box center [436, 83] width 5 height 7
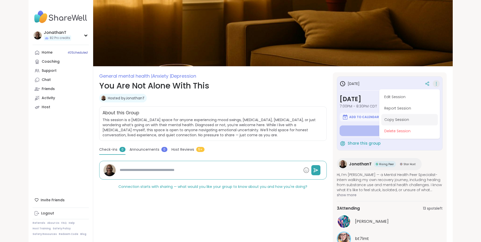
click at [424, 122] on button "Copy Session" at bounding box center [409, 119] width 57 height 11
type textarea "*"
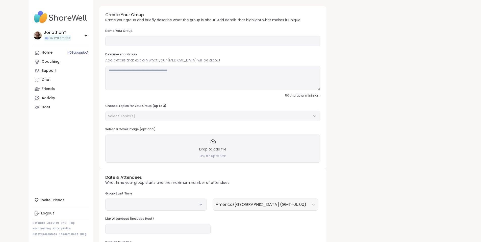
type input "**********"
type textarea "**********"
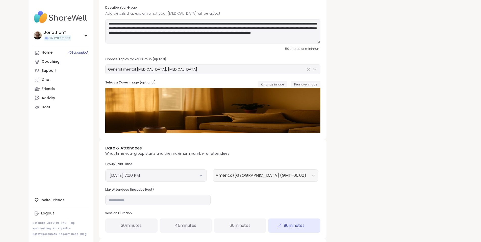
scroll to position [50, 0]
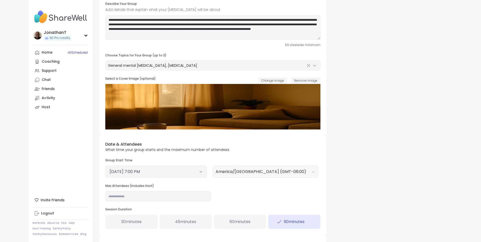
click at [200, 172] on icon at bounding box center [201, 171] width 2 height 1
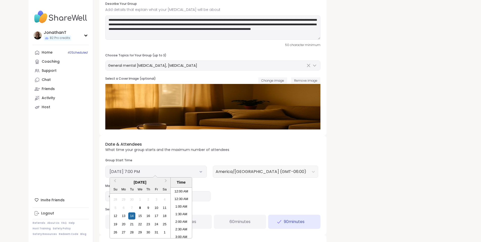
scroll to position [266, 0]
click at [120, 216] on div "13" at bounding box center [123, 215] width 7 height 7
click at [171, 195] on li "1:00 PM" at bounding box center [181, 198] width 21 height 8
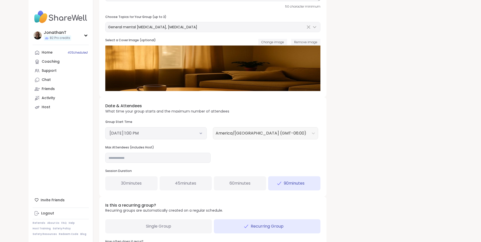
scroll to position [101, 0]
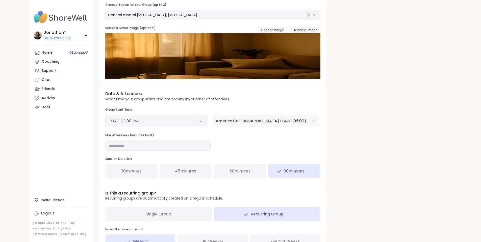
click at [214, 173] on div "60 minutes" at bounding box center [240, 171] width 52 height 14
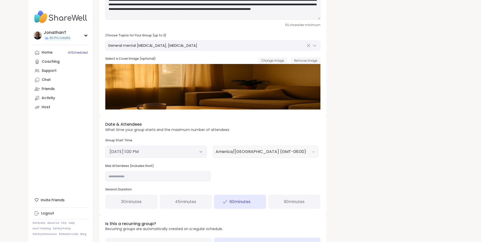
scroll to position [0, 0]
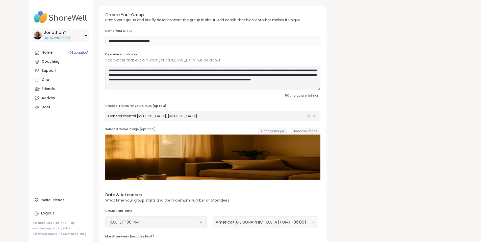
drag, startPoint x: 145, startPoint y: 42, endPoint x: 32, endPoint y: 36, distance: 113.0
click at [32, 36] on div "**********" at bounding box center [241, 202] width 424 height 405
click at [141, 42] on input "**********" at bounding box center [212, 41] width 215 height 10
drag, startPoint x: 113, startPoint y: 38, endPoint x: 52, endPoint y: 38, distance: 61.6
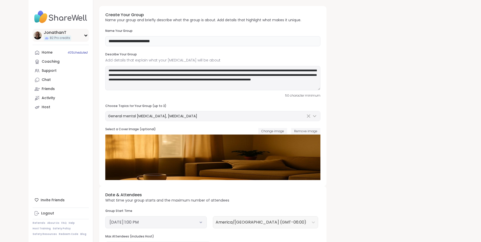
click at [52, 38] on div "**********" at bounding box center [241, 202] width 424 height 405
paste input "****"
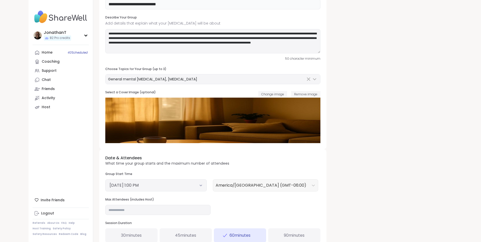
scroll to position [25, 0]
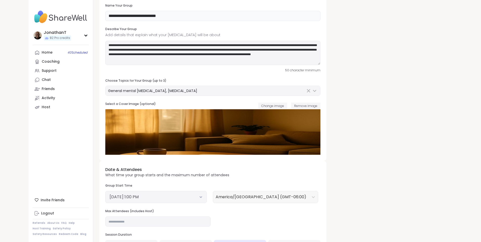
type input "**********"
click at [146, 53] on textarea "**********" at bounding box center [212, 53] width 215 height 24
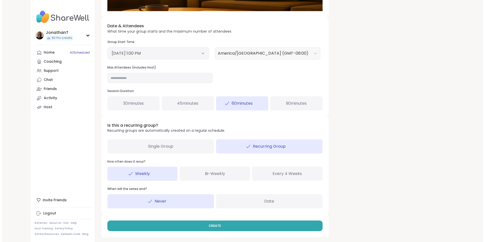
scroll to position [169, 0]
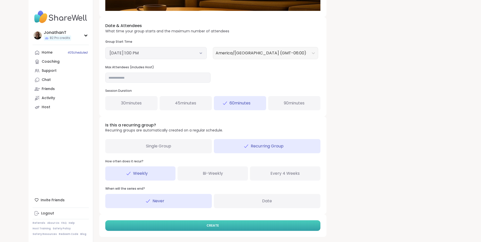
click at [204, 225] on button "CREATE" at bounding box center [212, 225] width 215 height 11
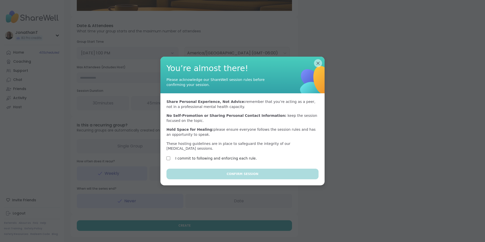
click at [181, 155] on label "I commit to following and enforcing each rule." at bounding box center [216, 158] width 82 height 6
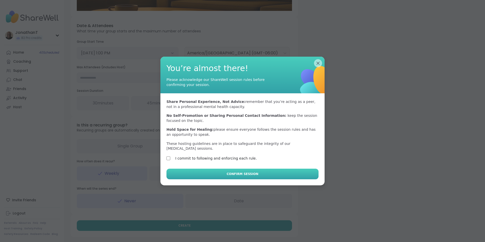
click at [191, 170] on button "Confirm Session" at bounding box center [242, 173] width 152 height 11
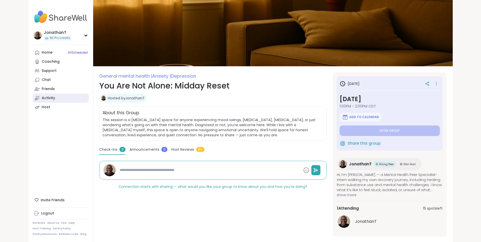
click at [42, 98] on div "Activity" at bounding box center [48, 97] width 13 height 5
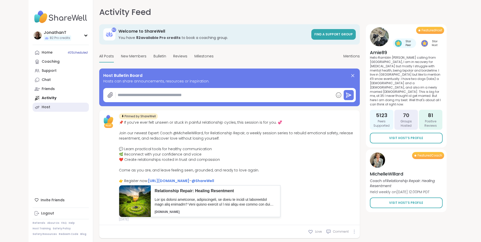
click at [33, 108] on link "Host" at bounding box center [61, 107] width 56 height 9
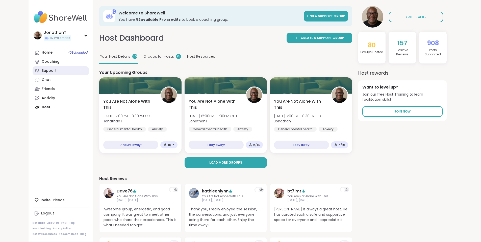
click at [42, 72] on div "Support" at bounding box center [49, 70] width 15 height 5
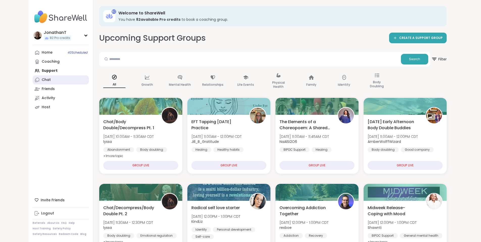
click at [42, 80] on div "Chat" at bounding box center [46, 79] width 9 height 5
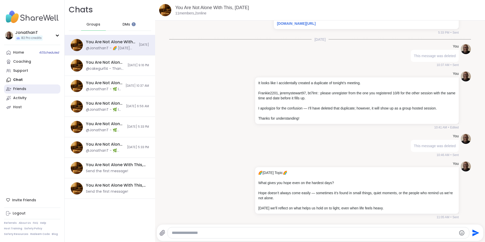
click at [17, 87] on div "Friends" at bounding box center [19, 88] width 13 height 5
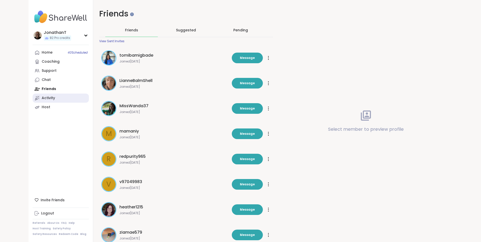
click at [42, 95] on div "Activity" at bounding box center [48, 97] width 13 height 5
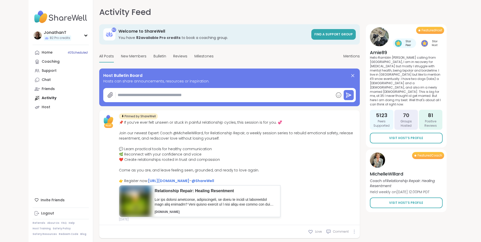
type textarea "*"
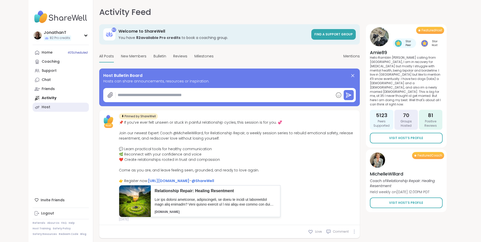
click at [42, 105] on div "Host" at bounding box center [46, 107] width 9 height 5
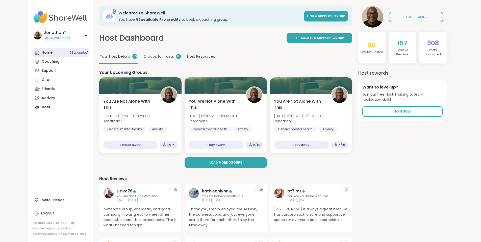
click at [33, 49] on link "Home 40 Scheduled" at bounding box center [61, 52] width 56 height 9
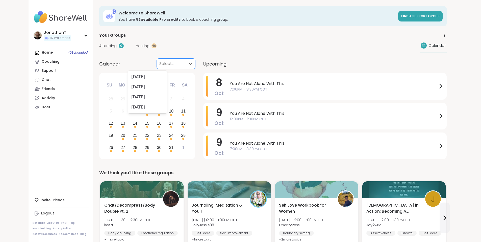
click at [159, 63] on div at bounding box center [171, 63] width 24 height 7
click at [150, 74] on div "October 2025" at bounding box center [147, 77] width 38 height 10
click at [447, 45] on div "Calendar" at bounding box center [433, 45] width 27 height 15
click at [446, 44] on span "Calendar" at bounding box center [437, 45] width 17 height 5
click at [121, 133] on div "20" at bounding box center [123, 135] width 5 height 7
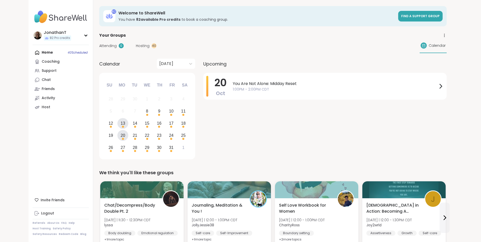
click at [121, 122] on div "13" at bounding box center [123, 123] width 5 height 7
click at [121, 135] on div "20" at bounding box center [123, 135] width 5 height 7
click at [117, 148] on div "27" at bounding box center [122, 147] width 11 height 11
click at [133, 148] on div "28" at bounding box center [135, 147] width 5 height 7
click at [169, 149] on div "31" at bounding box center [171, 147] width 5 height 7
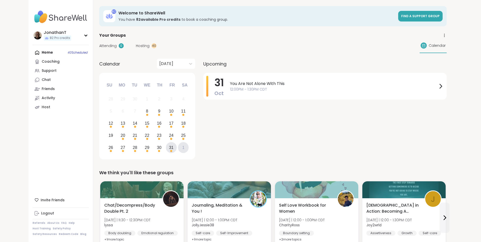
click at [178, 148] on div "1" at bounding box center [183, 147] width 11 height 11
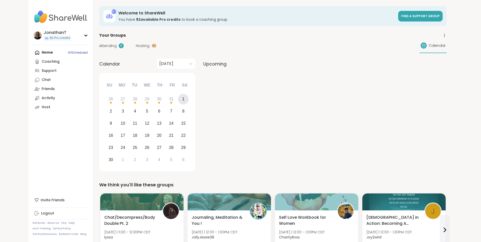
click at [203, 145] on div at bounding box center [324, 123] width 243 height 100
click at [159, 63] on div at bounding box center [171, 63] width 24 height 7
click at [142, 87] on div "November 2025" at bounding box center [147, 87] width 38 height 10
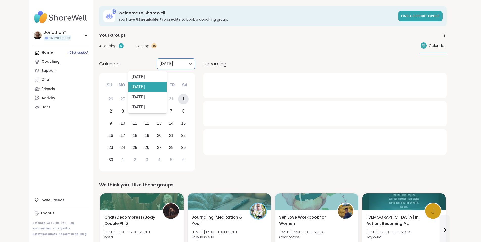
click at [159, 64] on div at bounding box center [171, 63] width 24 height 7
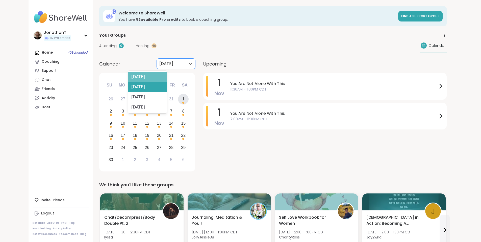
click at [150, 75] on div "October 2025" at bounding box center [147, 77] width 38 height 10
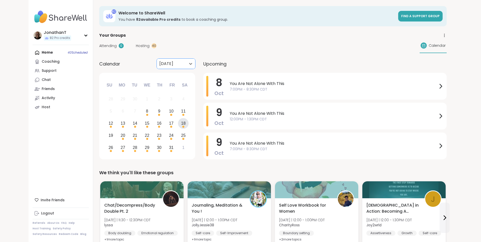
click at [181, 122] on div "18" at bounding box center [183, 123] width 5 height 7
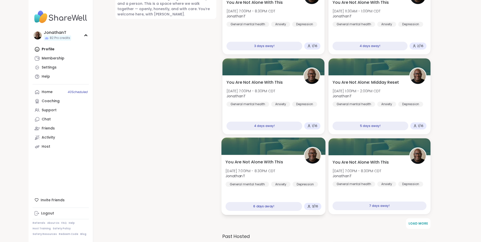
scroll to position [505, 0]
